Goal: Information Seeking & Learning: Learn about a topic

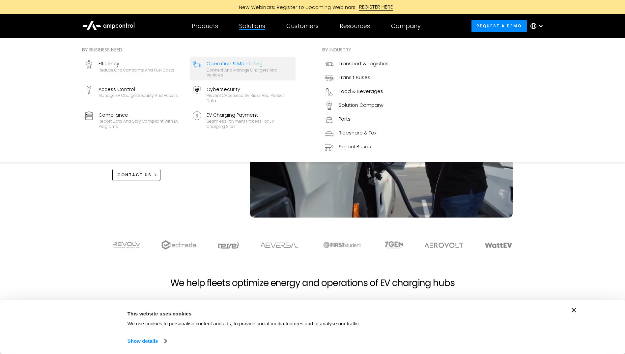
click at [221, 62] on div "Operation & Monitoring" at bounding box center [250, 63] width 86 height 7
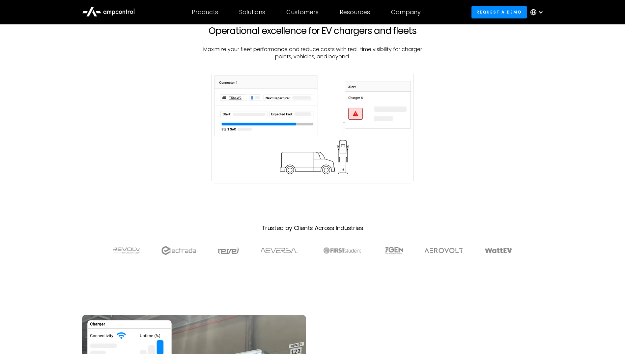
scroll to position [160, 0]
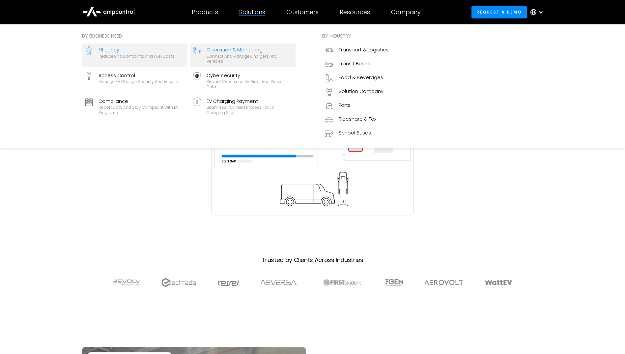
click at [115, 52] on div "Efficency" at bounding box center [137, 49] width 76 height 7
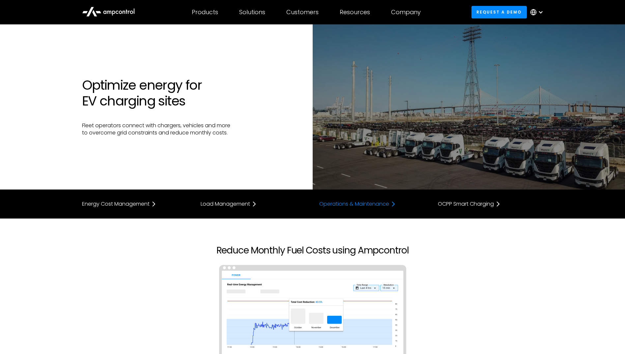
click at [385, 204] on div "Operations & Maintenance" at bounding box center [354, 203] width 70 height 5
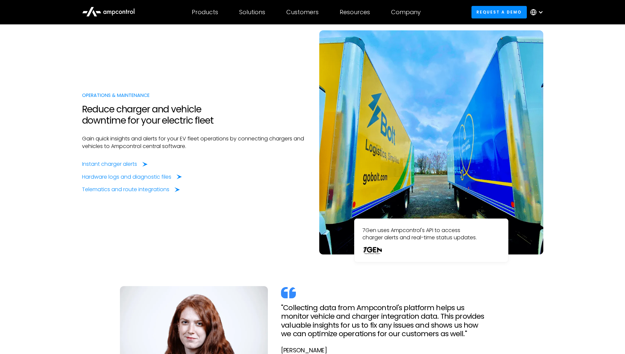
scroll to position [1307, 0]
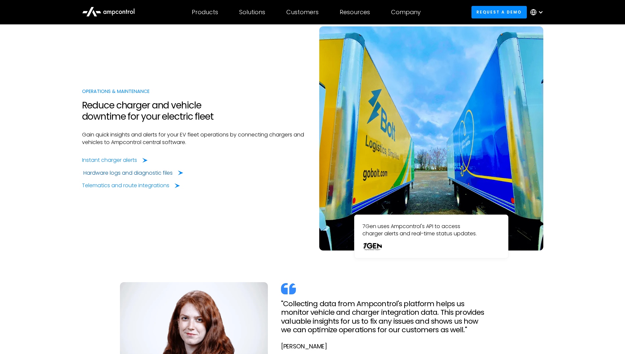
click at [175, 171] on div "Hardware logs and diagnostic files" at bounding box center [133, 172] width 100 height 7
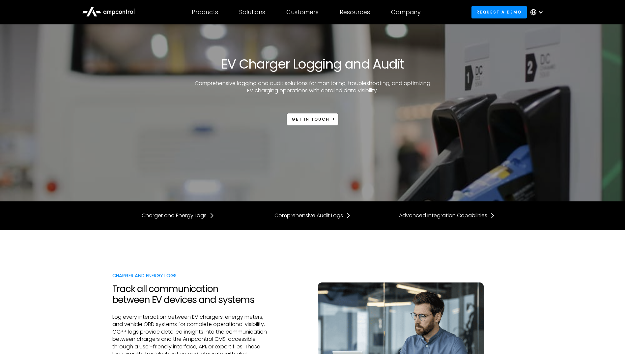
click at [439, 75] on div "EV Charger Logging and Audit Comprehensive logging and audit solutions for moni…" at bounding box center [312, 90] width 401 height 69
click at [127, 75] on div "EV Charger Logging and Audit Comprehensive logging and audit solutions for moni…" at bounding box center [312, 90] width 401 height 69
click at [541, 13] on div at bounding box center [540, 12] width 5 height 5
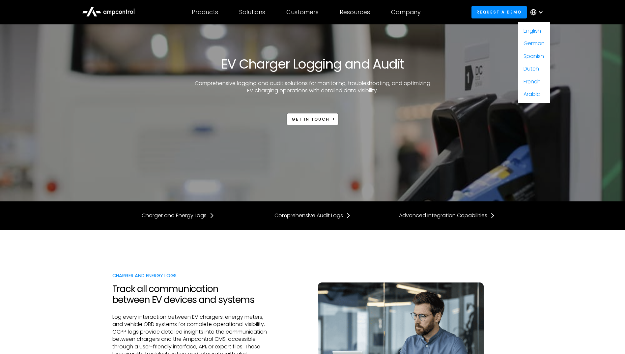
click at [541, 13] on div at bounding box center [540, 12] width 5 height 5
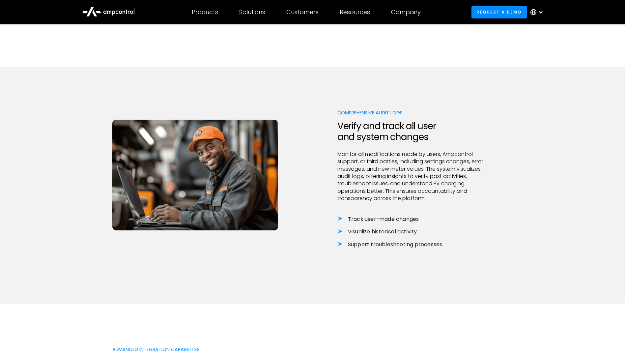
scroll to position [435, 0]
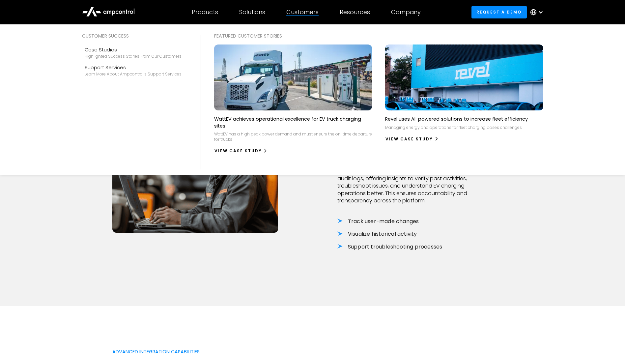
click at [297, 9] on div "Customers" at bounding box center [302, 12] width 32 height 7
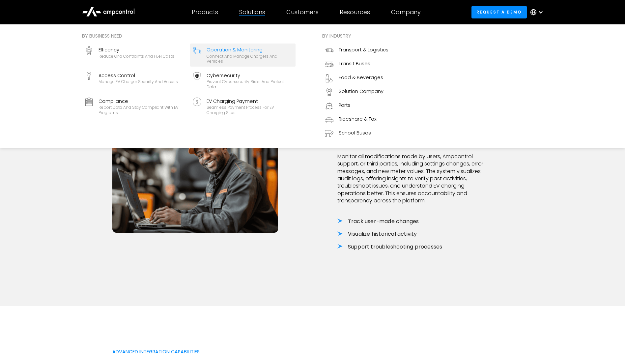
click at [224, 53] on div "Operation & Monitoring" at bounding box center [250, 49] width 86 height 7
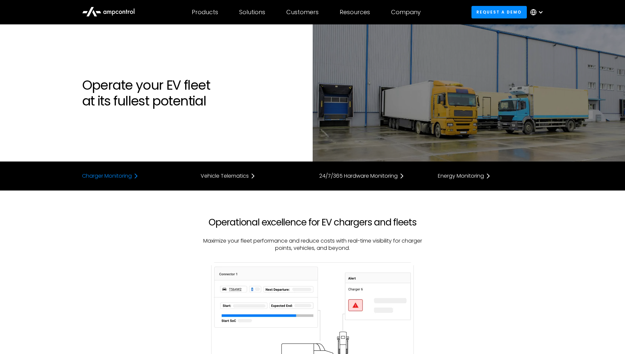
click at [125, 173] on div "Charger Monitoring" at bounding box center [107, 175] width 50 height 5
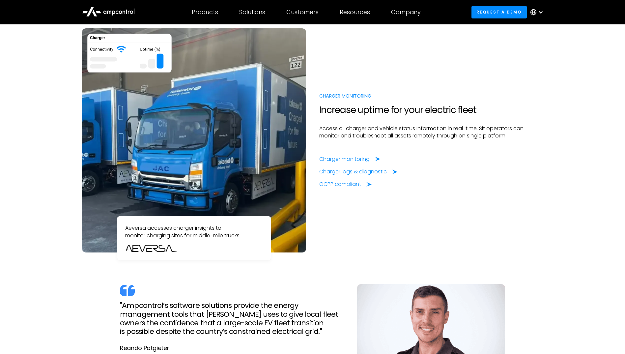
scroll to position [480, 0]
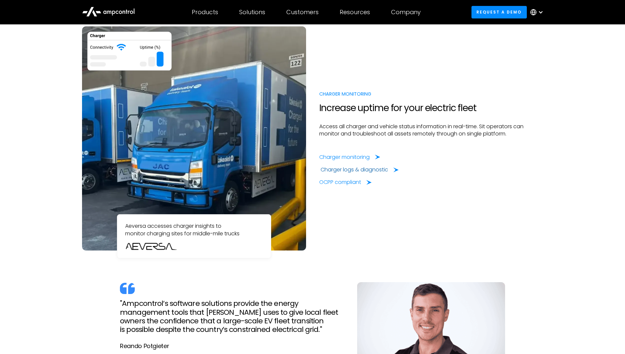
click at [335, 167] on div "Charger logs & diagnostic" at bounding box center [355, 169] width 68 height 7
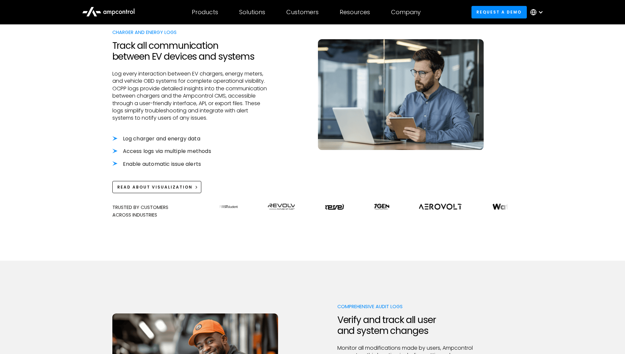
scroll to position [241, 0]
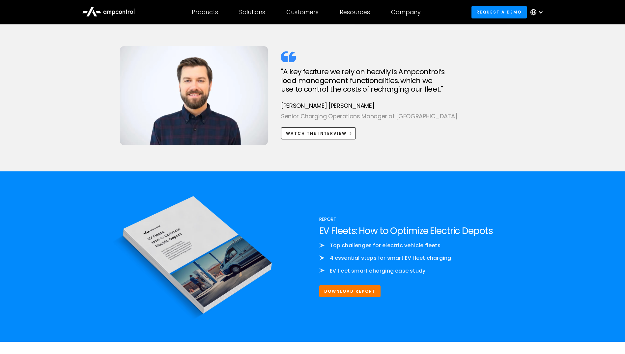
scroll to position [1944, 0]
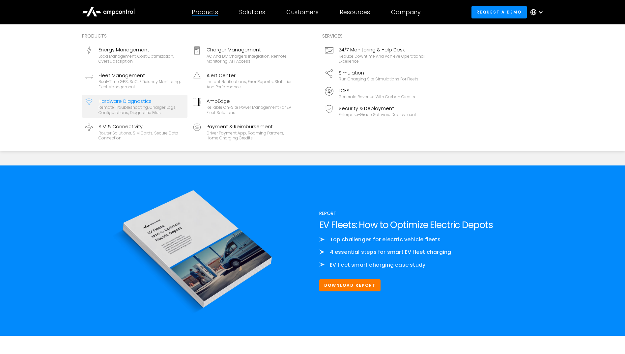
click at [154, 104] on div "Hardware Diagnostics" at bounding box center [142, 101] width 86 height 7
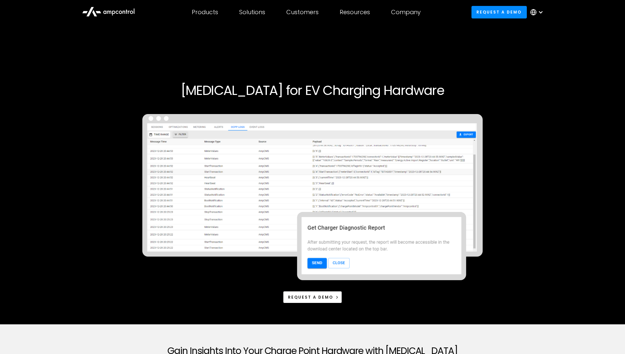
click at [286, 186] on img at bounding box center [312, 197] width 341 height 166
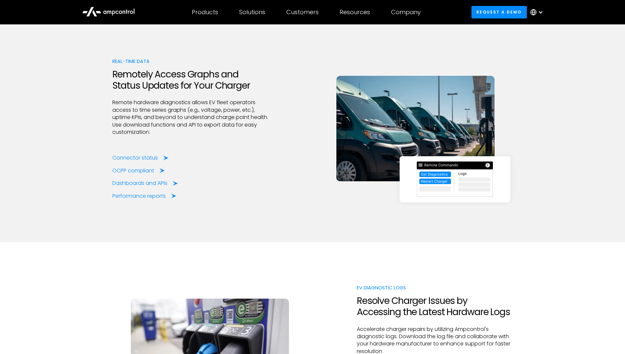
scroll to position [780, 0]
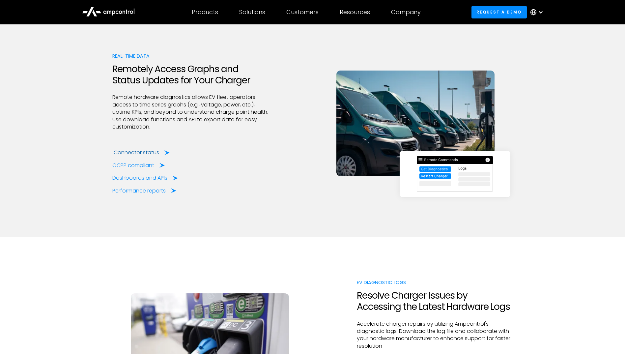
click at [142, 151] on div "Connector status" at bounding box center [136, 152] width 45 height 7
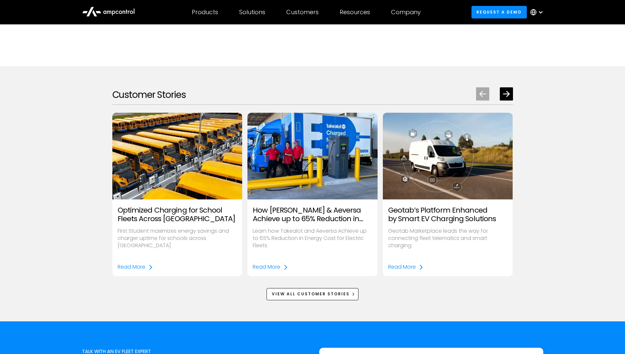
scroll to position [893, 0]
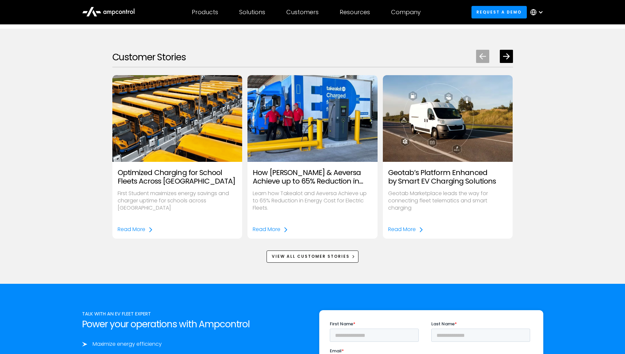
drag, startPoint x: 622, startPoint y: 187, endPoint x: 622, endPoint y: 192, distance: 5.3
click at [622, 192] on div "Customer Stories Optimized Charging for School Fleets Across [GEOGRAPHIC_DATA] …" at bounding box center [312, 156] width 625 height 255
drag, startPoint x: 622, startPoint y: 192, endPoint x: 598, endPoint y: 231, distance: 45.9
click at [598, 231] on div "Customer Stories Optimized Charging for School Fleets Across [GEOGRAPHIC_DATA] …" at bounding box center [312, 156] width 625 height 255
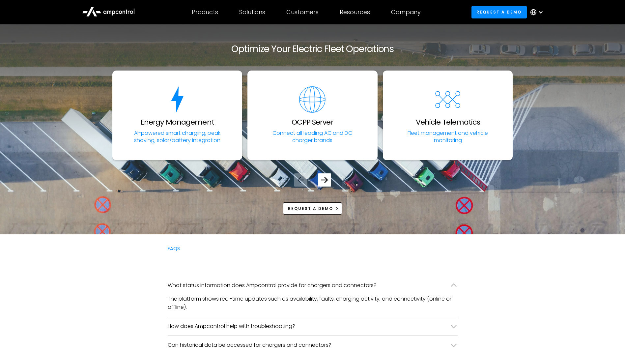
scroll to position [1416, 0]
